Goal: Transaction & Acquisition: Purchase product/service

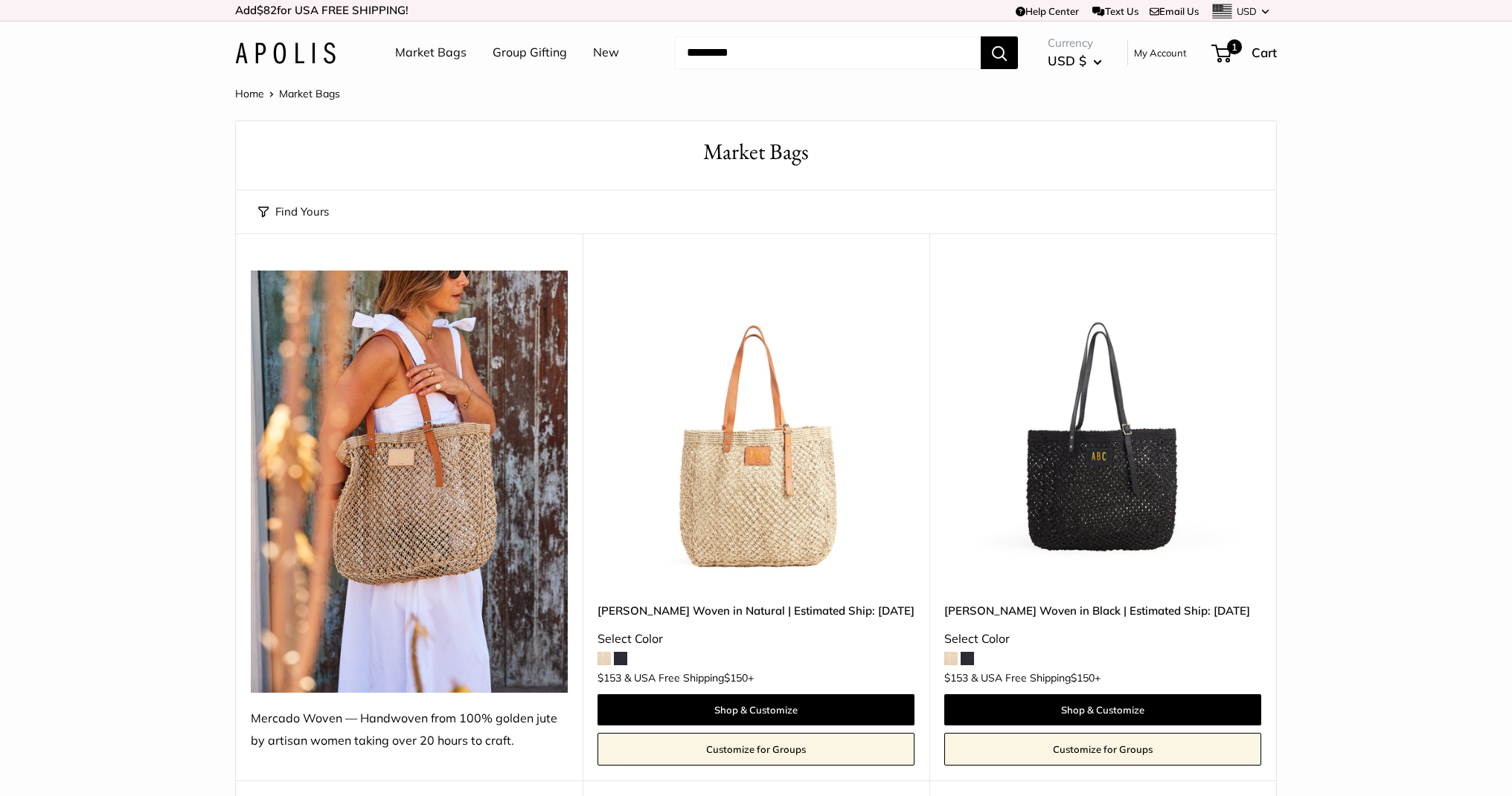
click at [293, 47] on img at bounding box center [285, 53] width 100 height 22
click at [0, 0] on img at bounding box center [0, 0] width 0 height 0
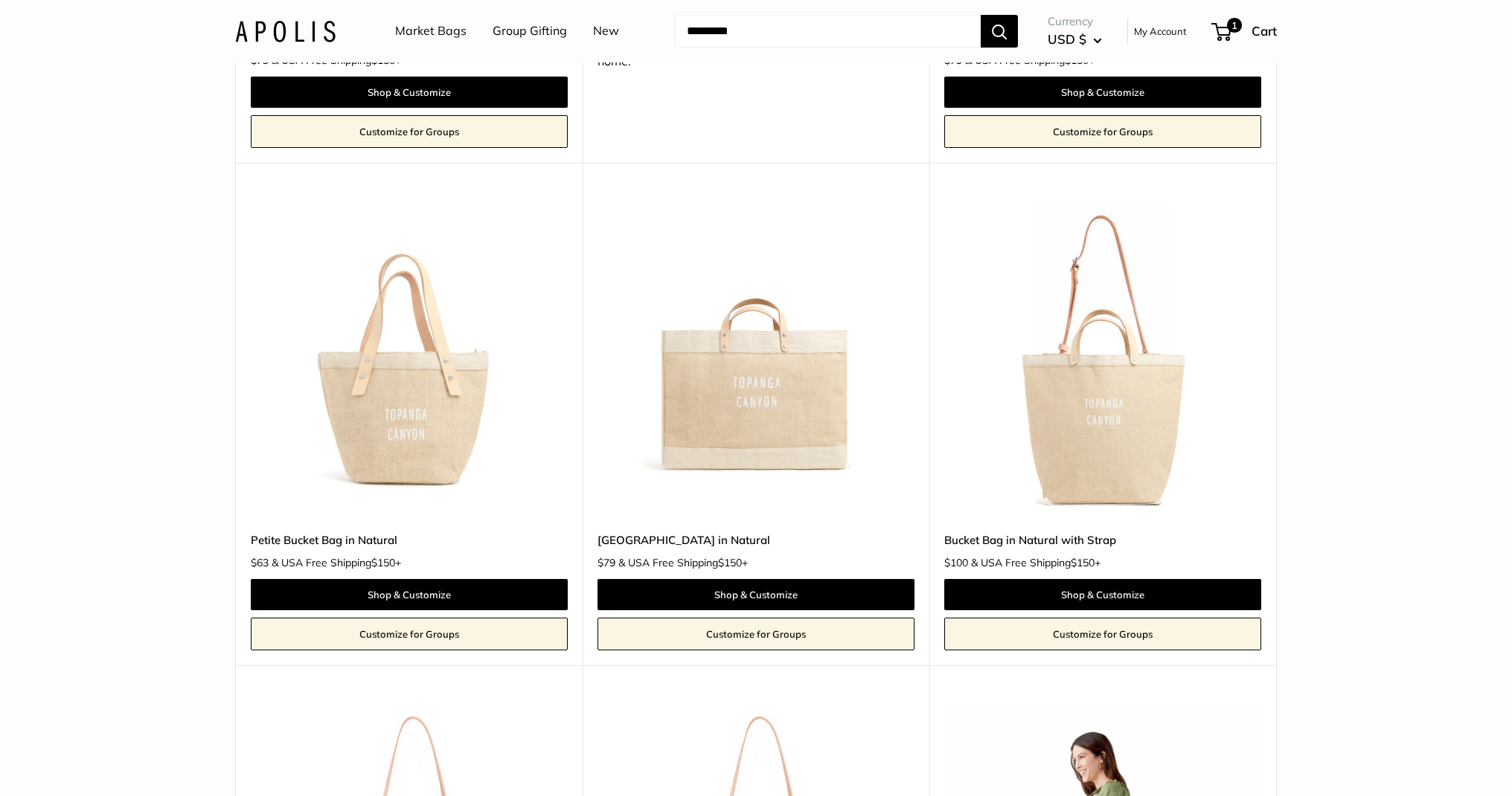
scroll to position [1812, 0]
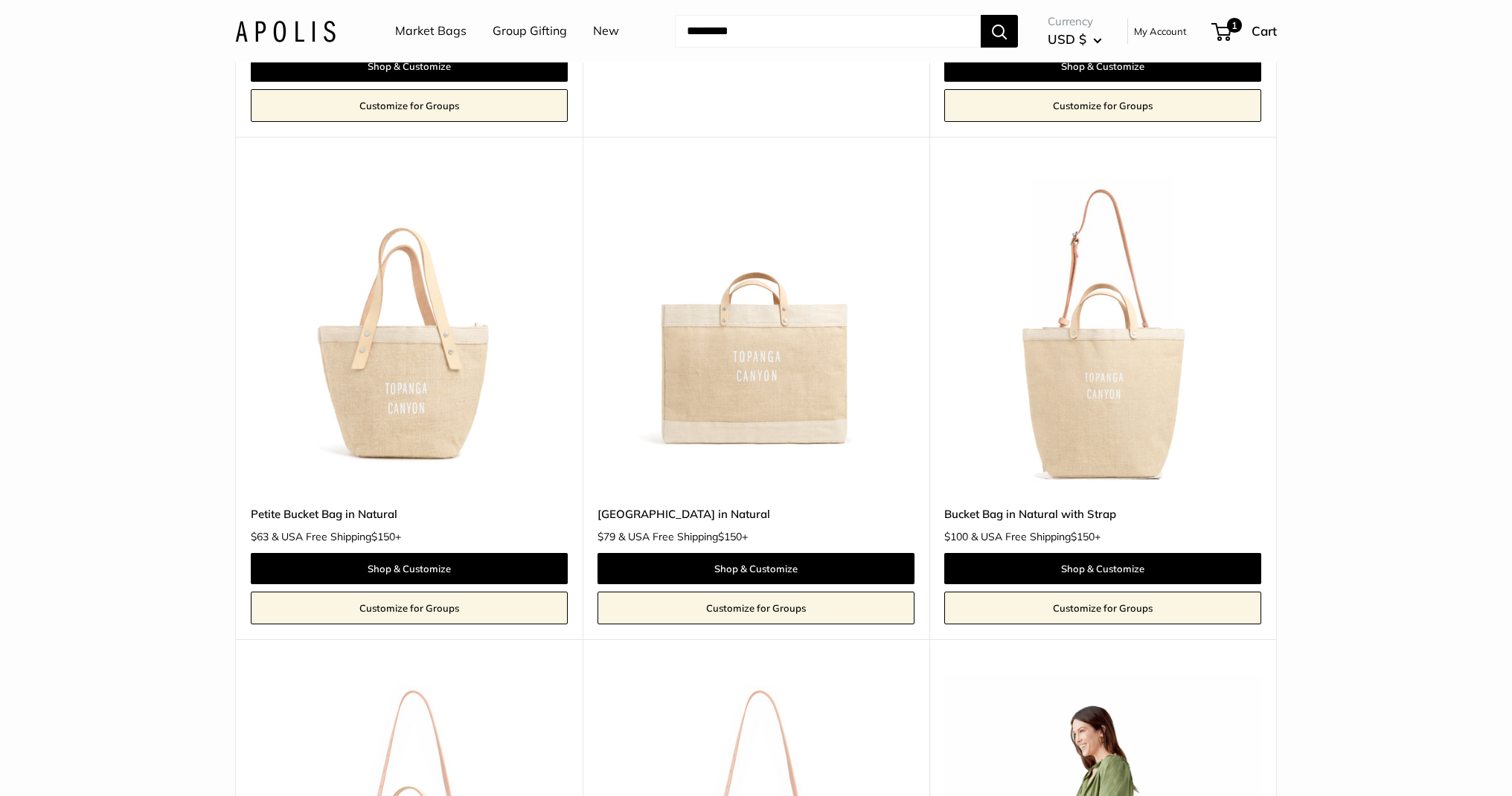
click at [0, 0] on img at bounding box center [0, 0] width 0 height 0
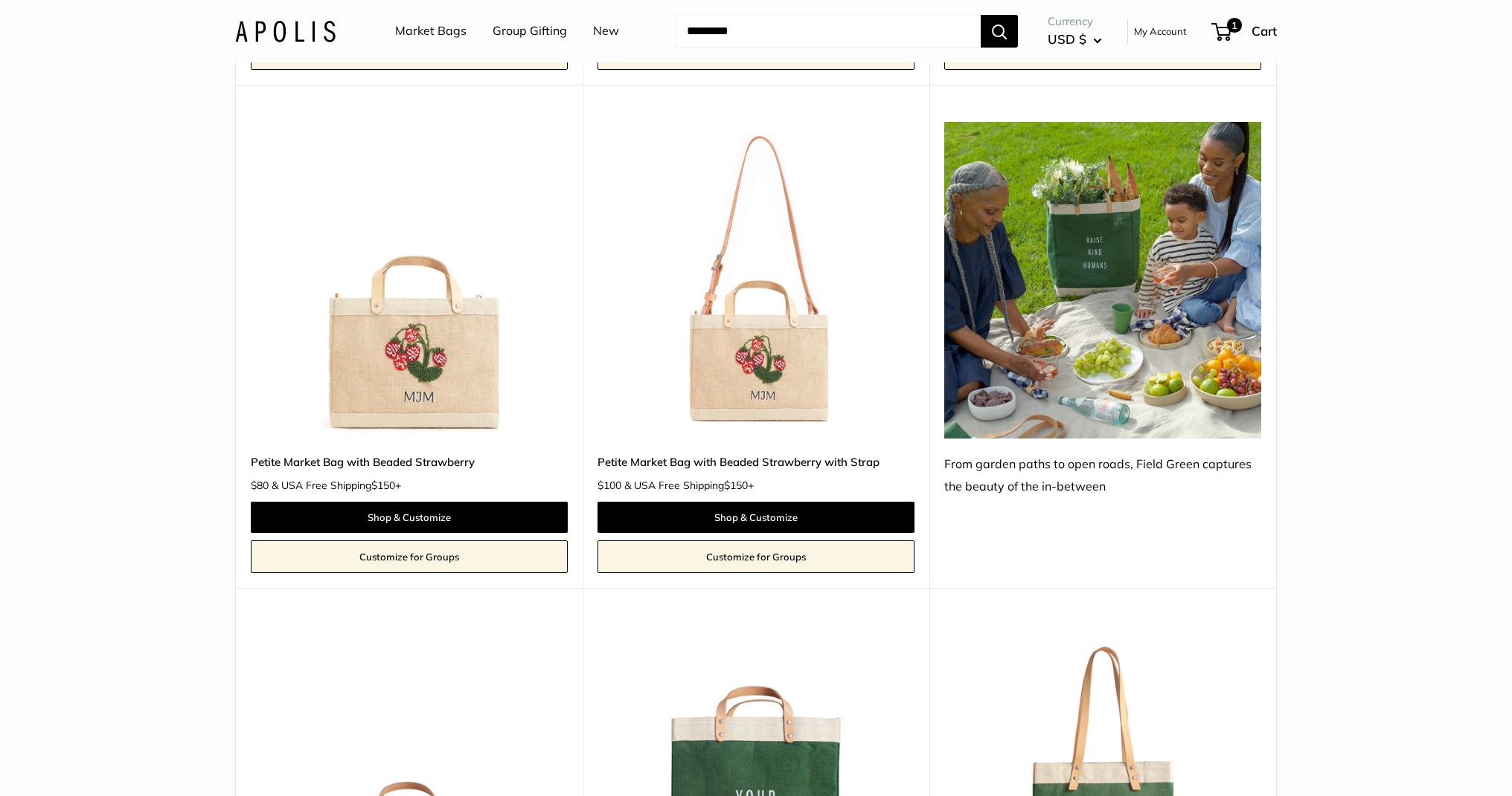
scroll to position [3980, 0]
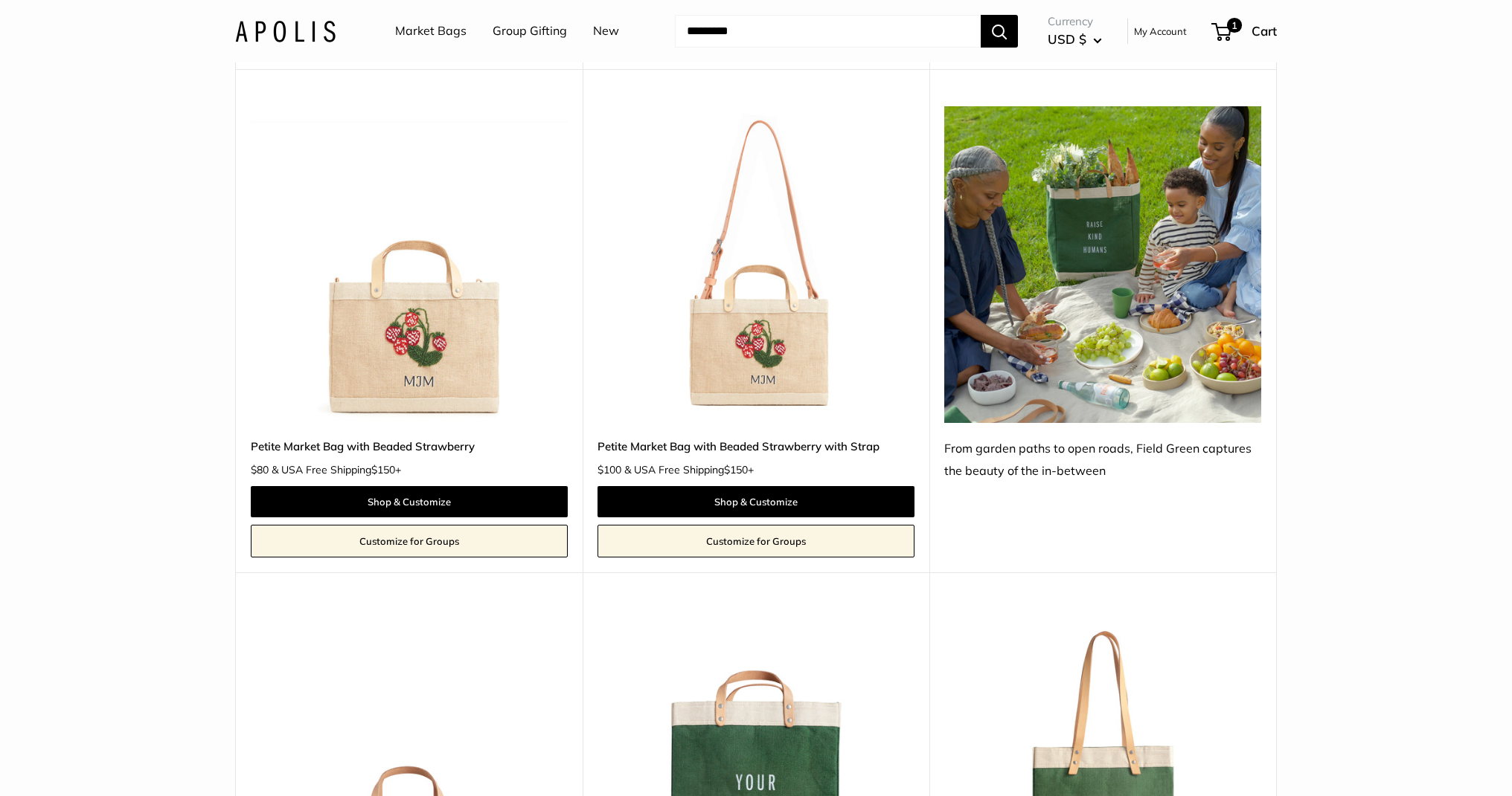
click at [0, 0] on img at bounding box center [0, 0] width 0 height 0
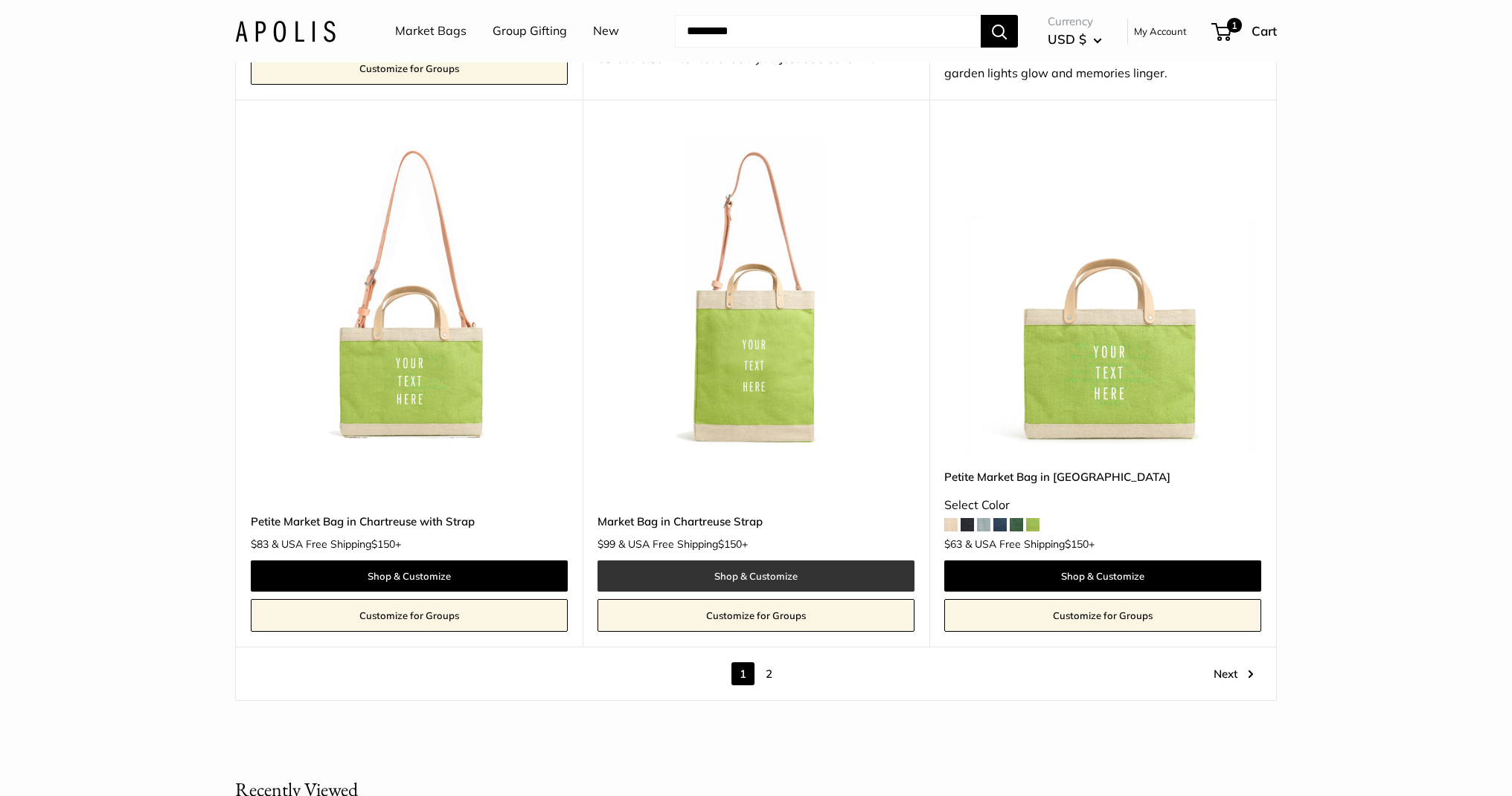
scroll to position [8290, 0]
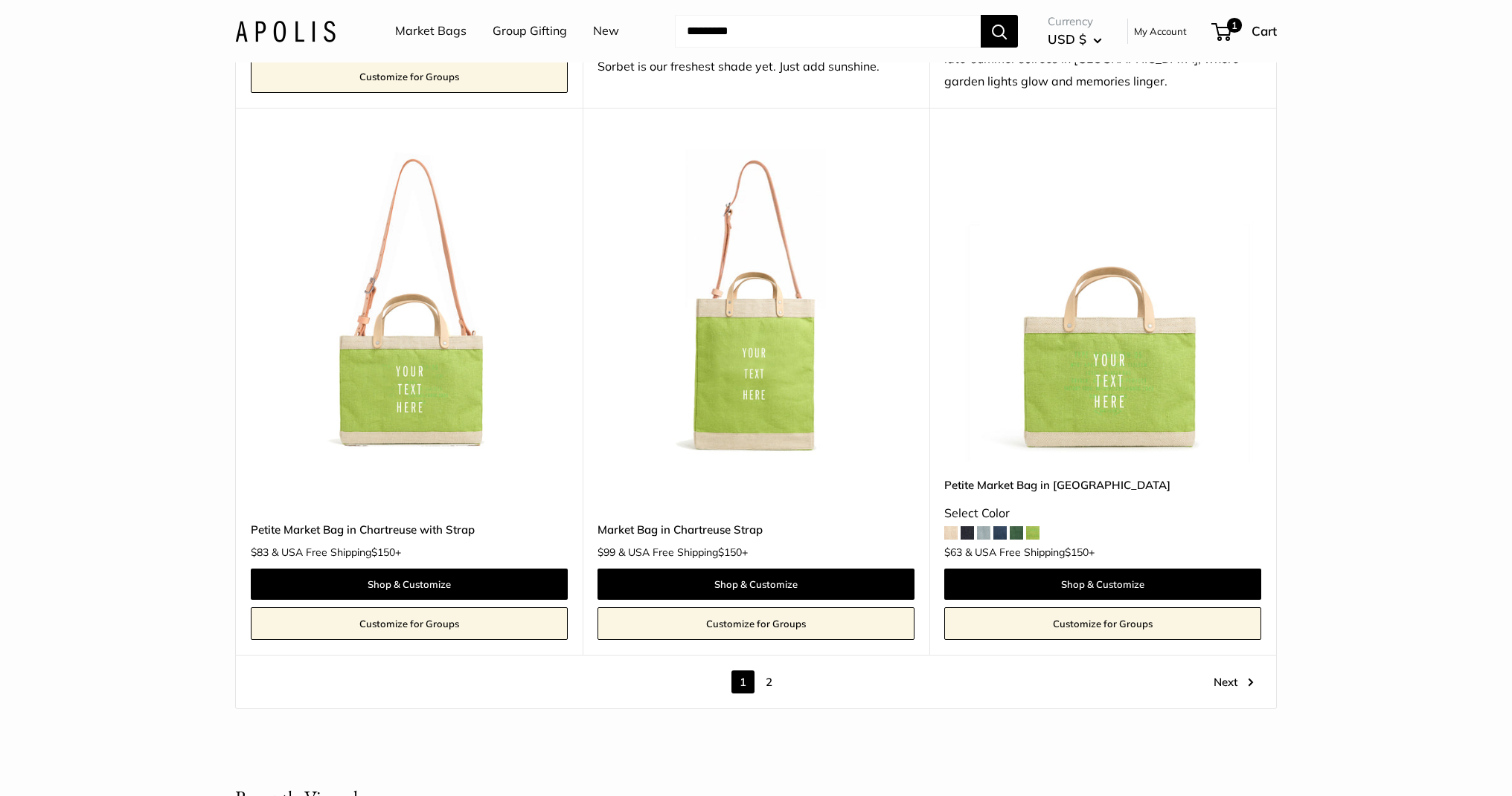
click at [0, 0] on img at bounding box center [0, 0] width 0 height 0
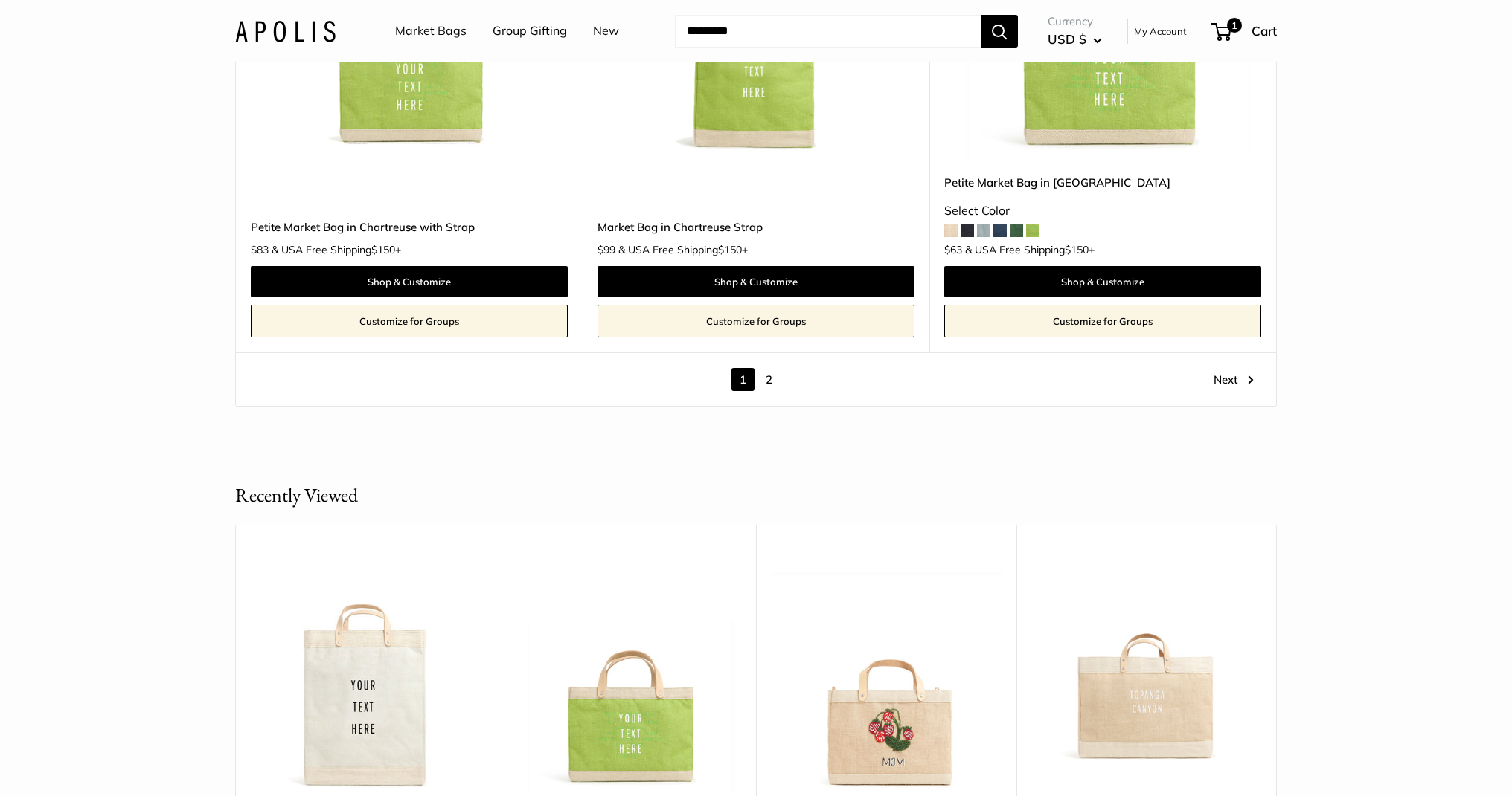
click at [768, 368] on link "2" at bounding box center [768, 379] width 23 height 23
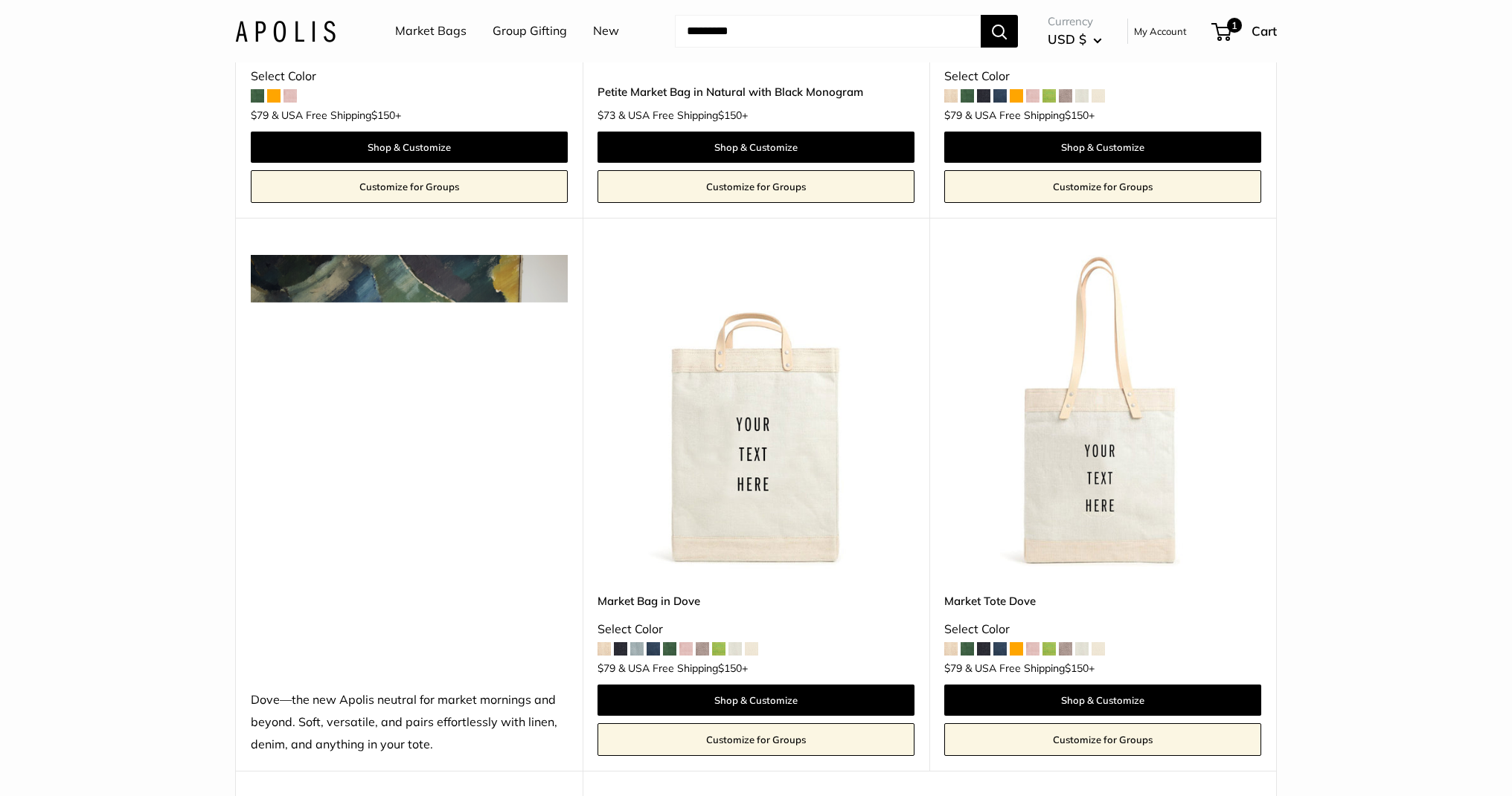
scroll to position [1718, 0]
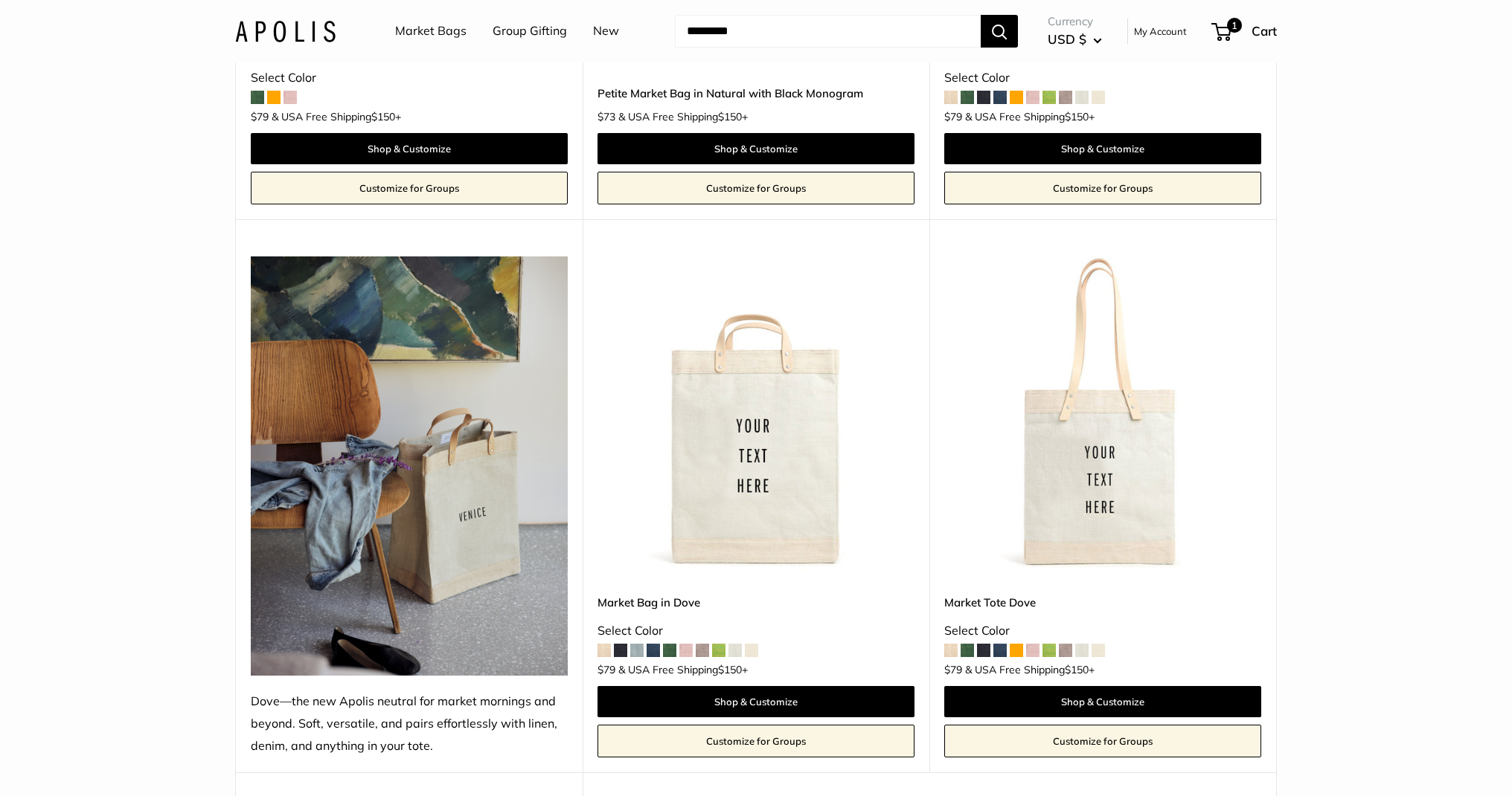
click at [0, 0] on img at bounding box center [0, 0] width 0 height 0
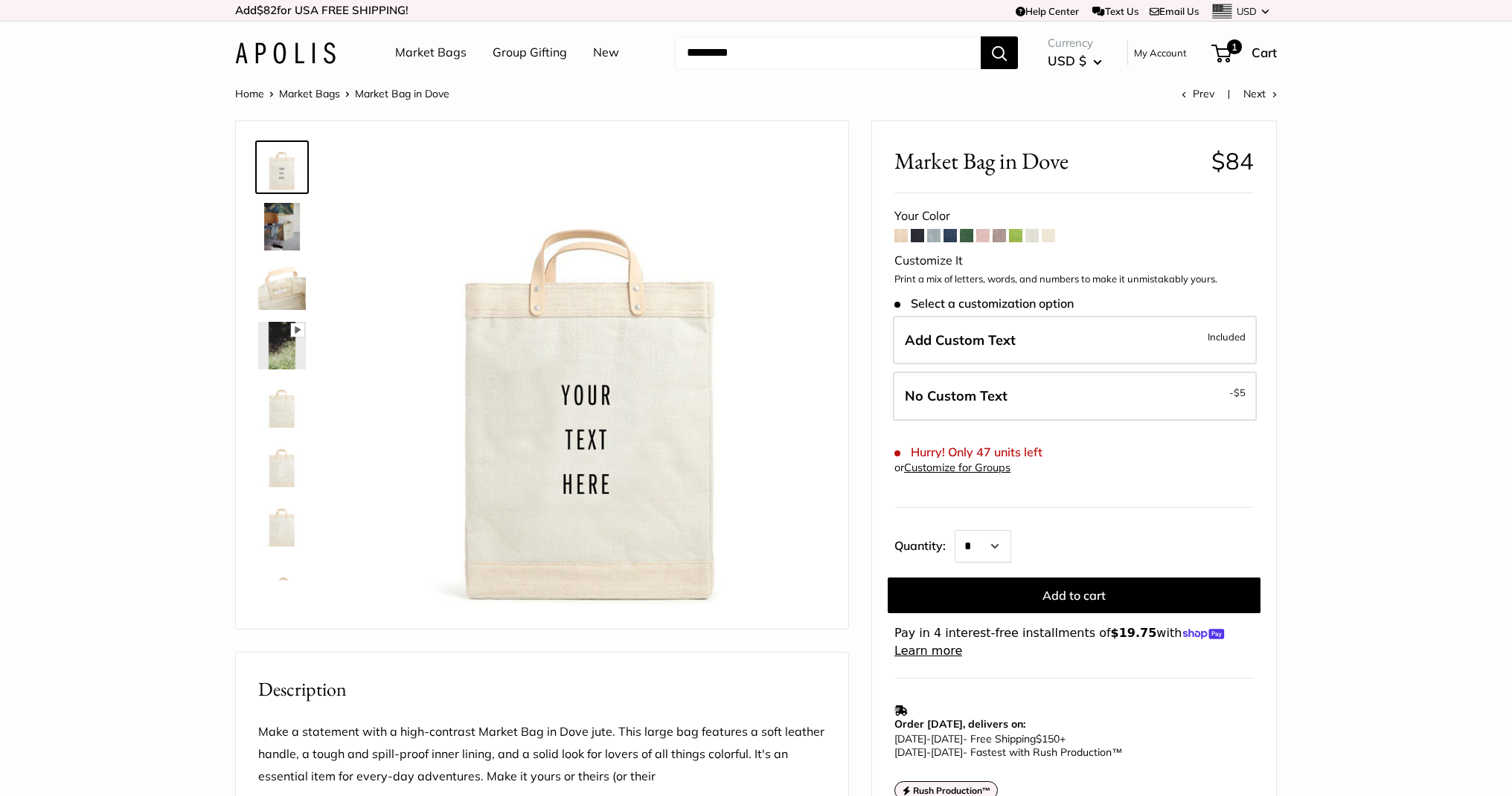
click at [297, 46] on img at bounding box center [285, 53] width 100 height 22
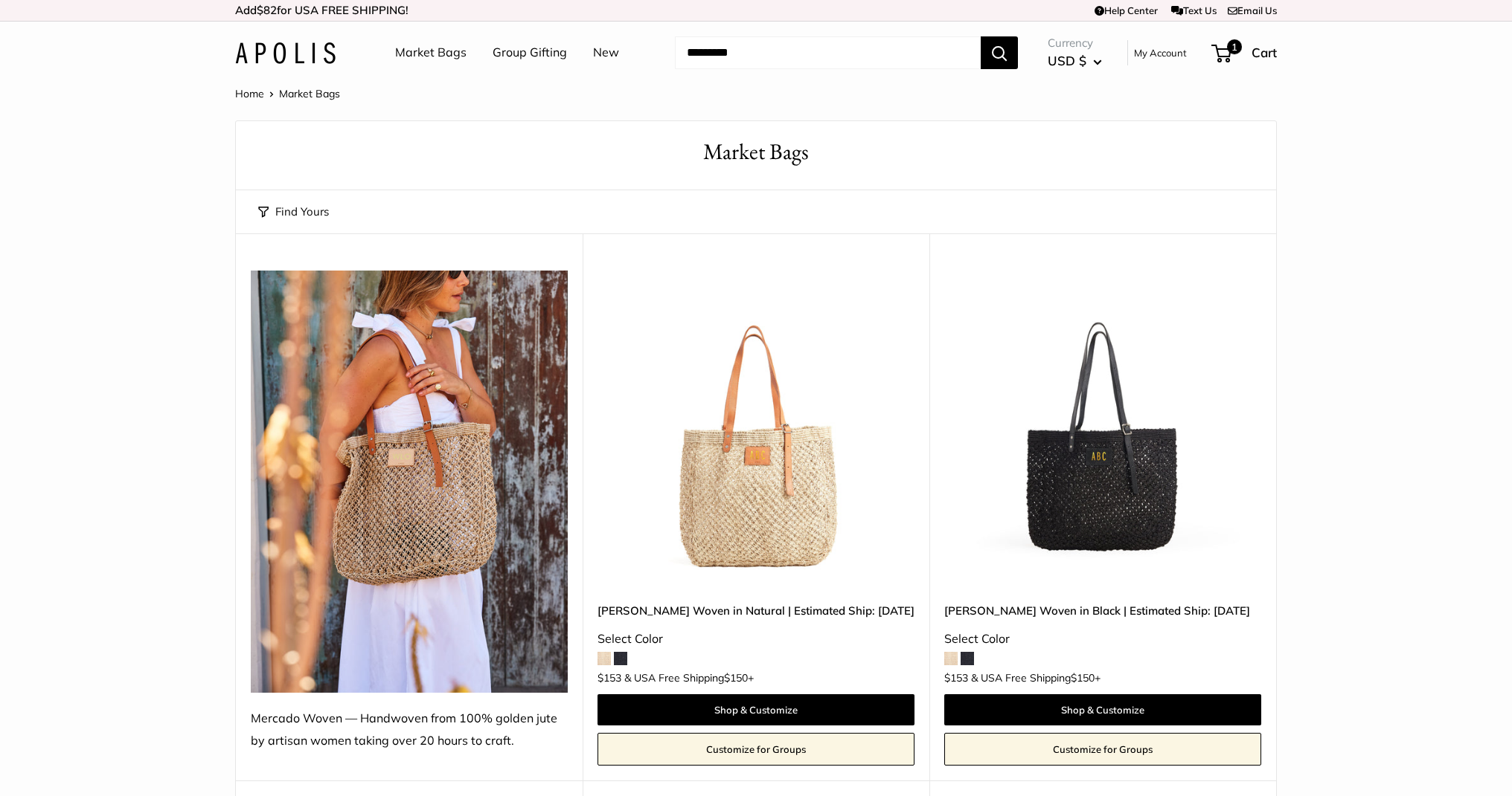
click at [298, 47] on img at bounding box center [285, 53] width 100 height 22
click at [0, 0] on img at bounding box center [0, 0] width 0 height 0
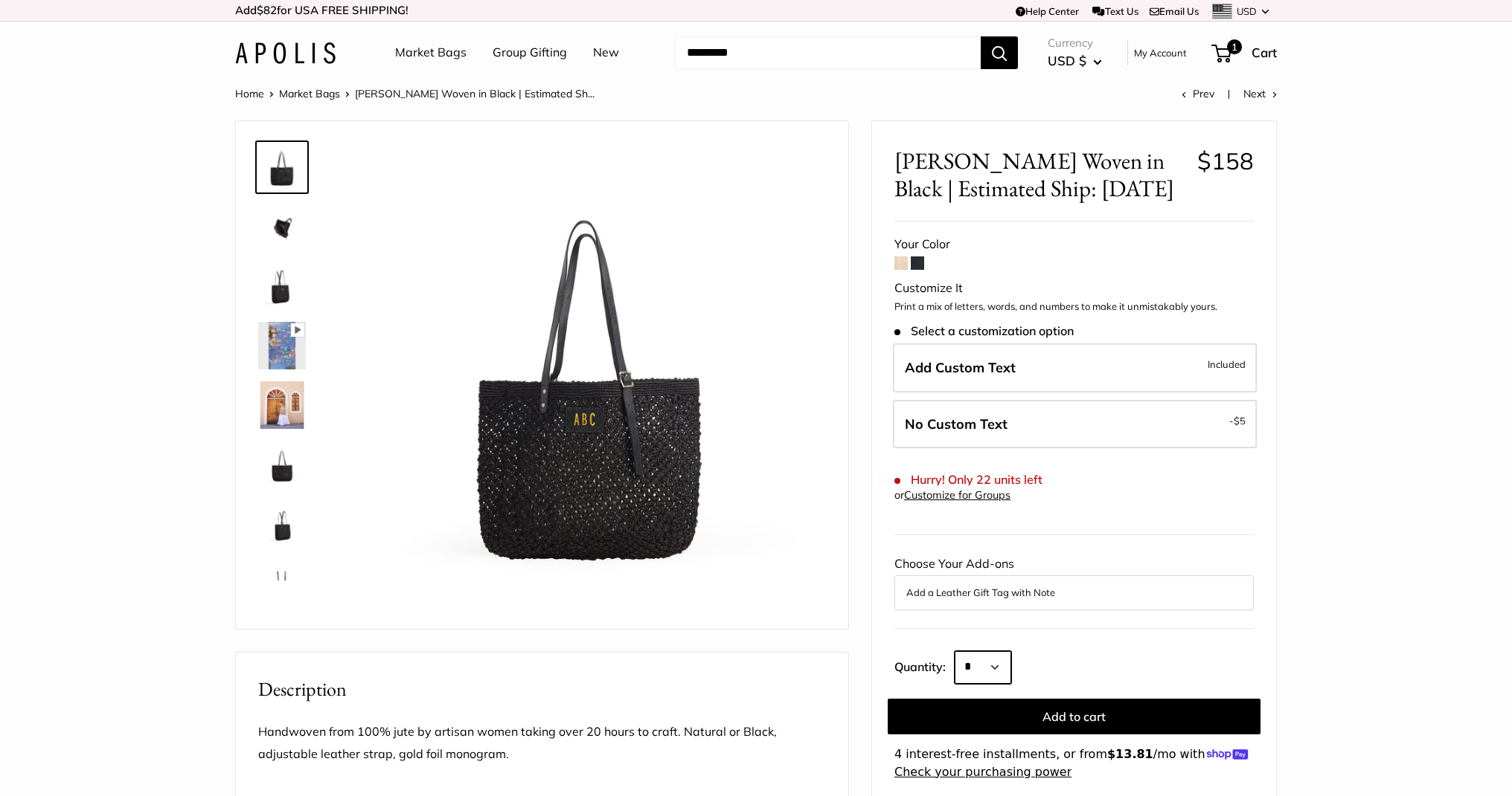
click at [1000, 659] on select "* * * * * * * * * *** *** *** *** *** *** *** *** *** *** *** *** *** *** *** *…" at bounding box center [982, 667] width 56 height 32
